Goal: Task Accomplishment & Management: Use online tool/utility

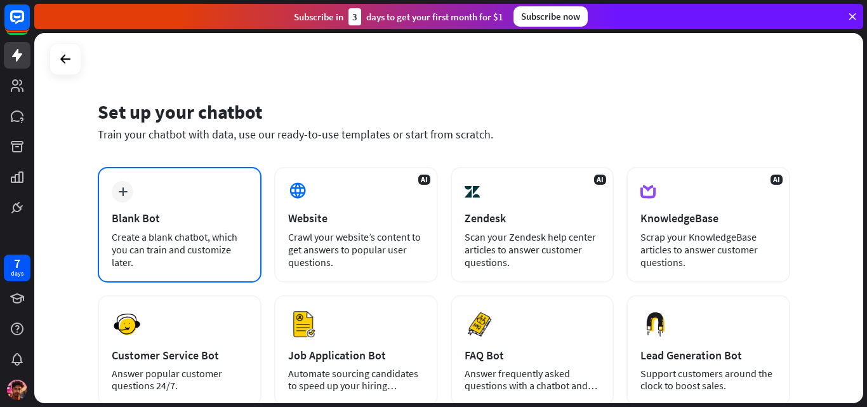
click at [215, 227] on div "plus Blank Bot Create a blank chatbot, which you can train and customize later." at bounding box center [180, 225] width 164 height 116
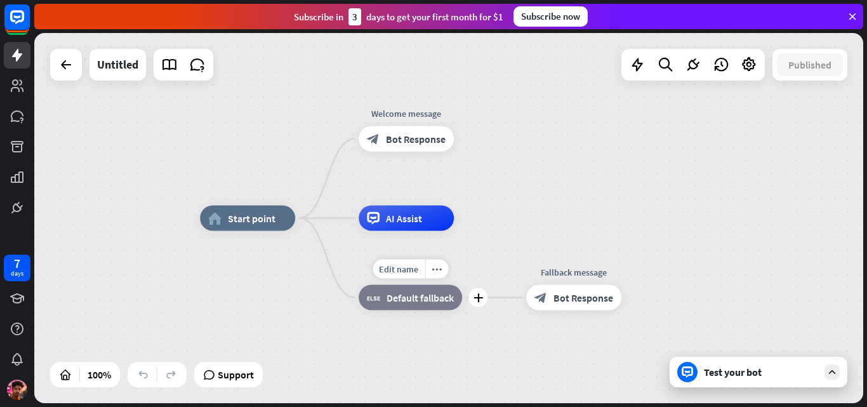
drag, startPoint x: 429, startPoint y: 298, endPoint x: 413, endPoint y: 351, distance: 55.2
click at [413, 351] on div "home_2 Start point Welcome message block_bot_response Bot Response AI Assist Ed…" at bounding box center [614, 403] width 829 height 370
drag, startPoint x: 429, startPoint y: 220, endPoint x: 460, endPoint y: 187, distance: 45.8
click at [454, 206] on div "Edit name more_horiz plus AI Assist" at bounding box center [406, 218] width 95 height 25
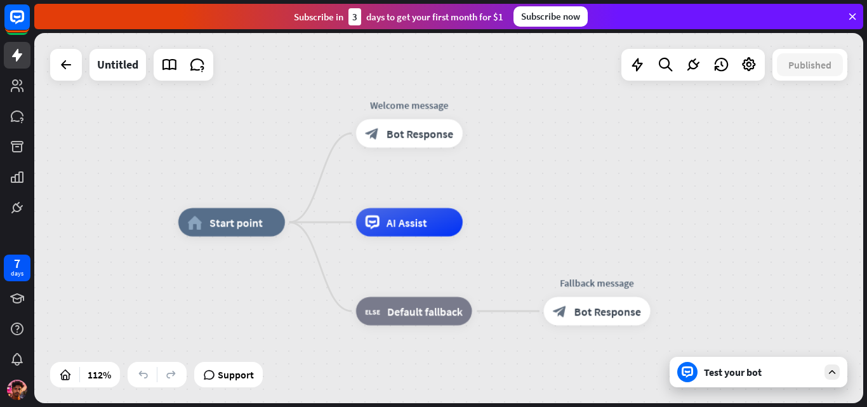
click at [674, 143] on div "home_2 Start point Welcome message block_bot_response Bot Response Edit name mo…" at bounding box center [448, 218] width 829 height 370
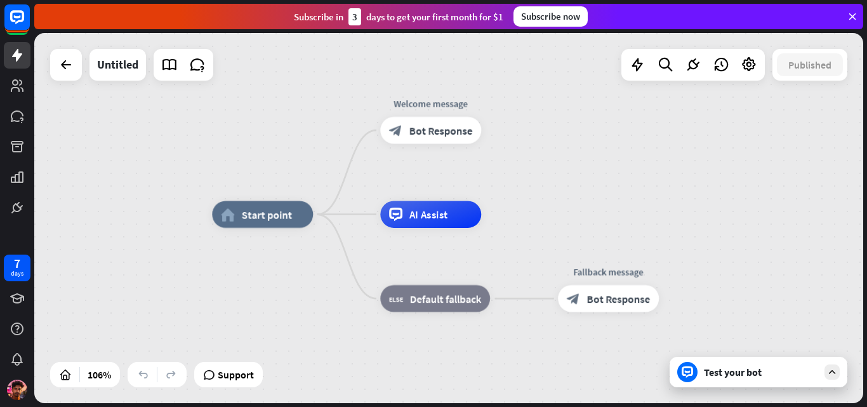
click at [337, 318] on div "home_2 Start point Welcome message block_bot_response Bot Response AI Assist bl…" at bounding box center [651, 411] width 879 height 392
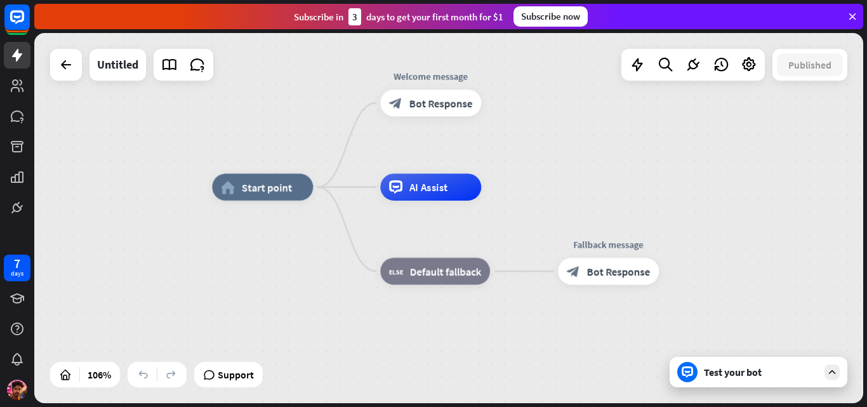
drag, startPoint x: 337, startPoint y: 318, endPoint x: 337, endPoint y: 290, distance: 27.9
click at [337, 290] on div "home_2 Start point Welcome message block_bot_response Bot Response AI Assist bl…" at bounding box center [651, 383] width 879 height 392
click at [720, 363] on div "Test your bot" at bounding box center [759, 372] width 178 height 30
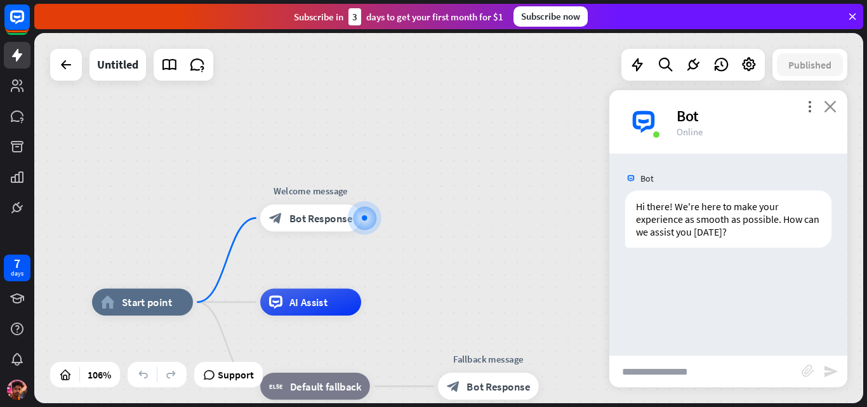
click at [826, 103] on icon "close" at bounding box center [830, 106] width 13 height 12
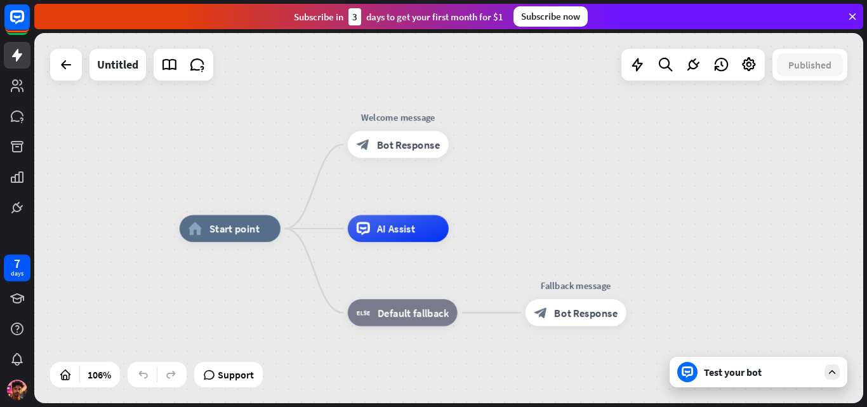
drag, startPoint x: 406, startPoint y: 222, endPoint x: 489, endPoint y: 150, distance: 110.2
click at [489, 150] on div "home_2 Start point Welcome message block_bot_response Bot Response AI Assist bl…" at bounding box center [448, 218] width 829 height 370
click at [16, 209] on icon at bounding box center [17, 208] width 8 height 8
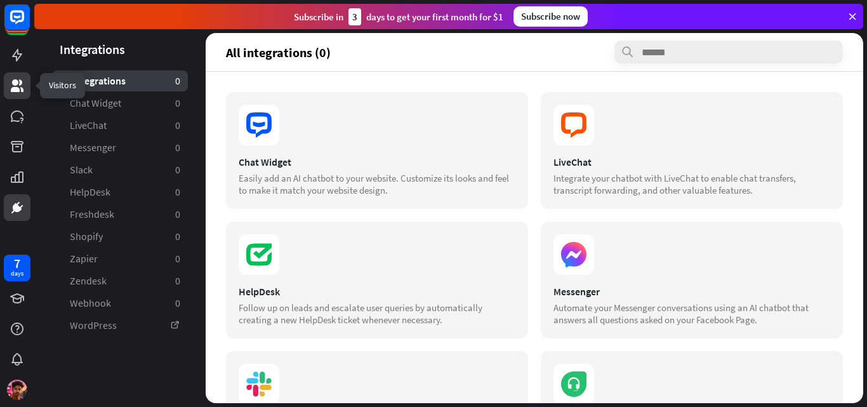
click at [6, 83] on link at bounding box center [17, 85] width 27 height 27
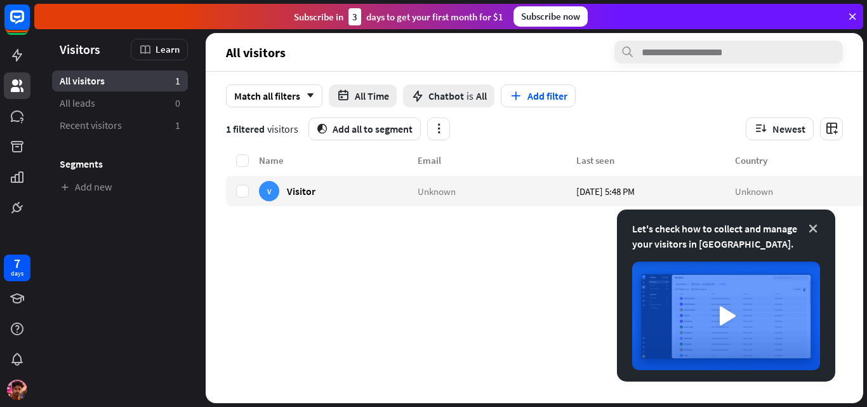
click at [816, 232] on icon at bounding box center [813, 228] width 13 height 13
